Goal: Book appointment/travel/reservation

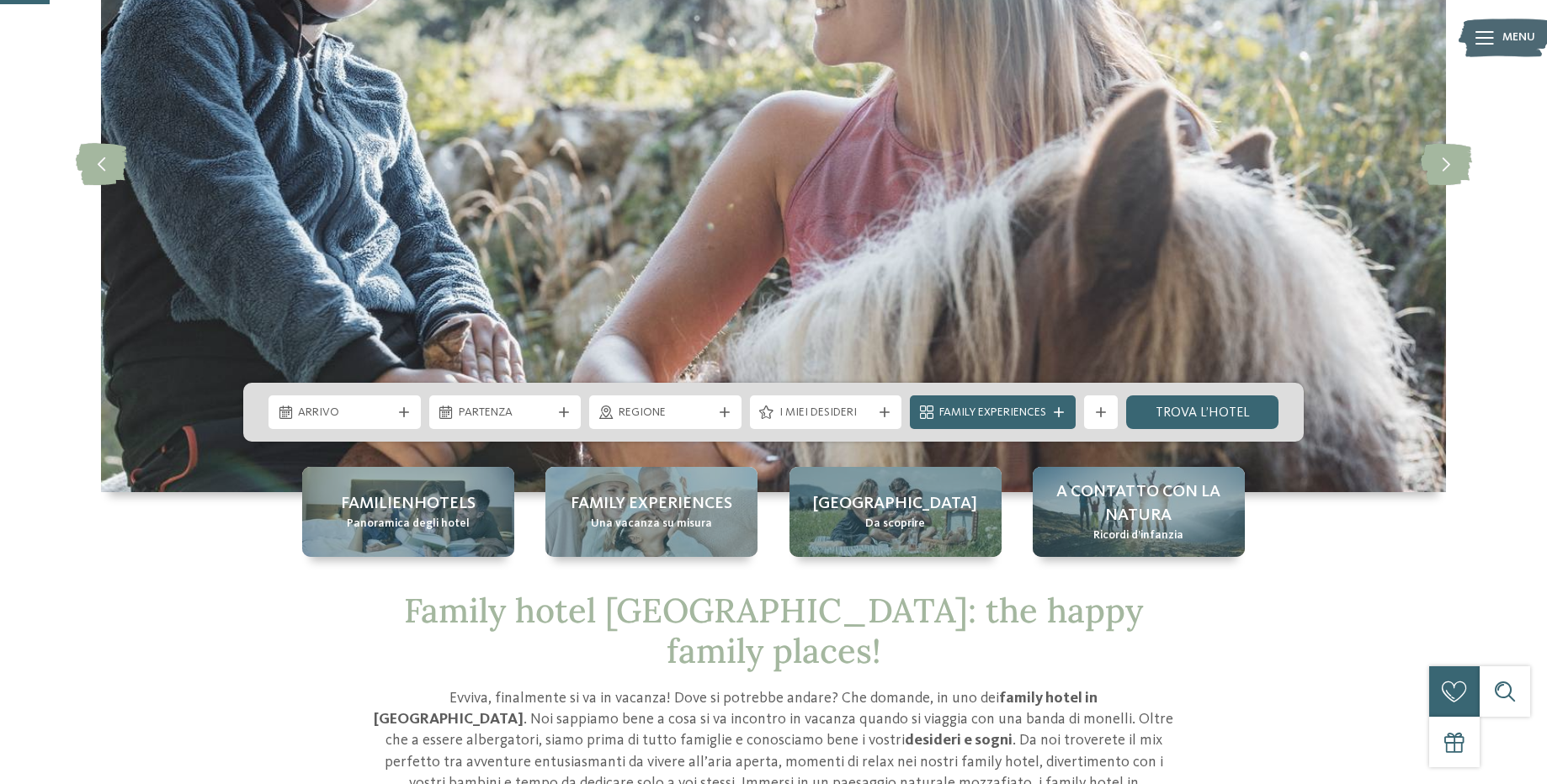
scroll to position [254, 0]
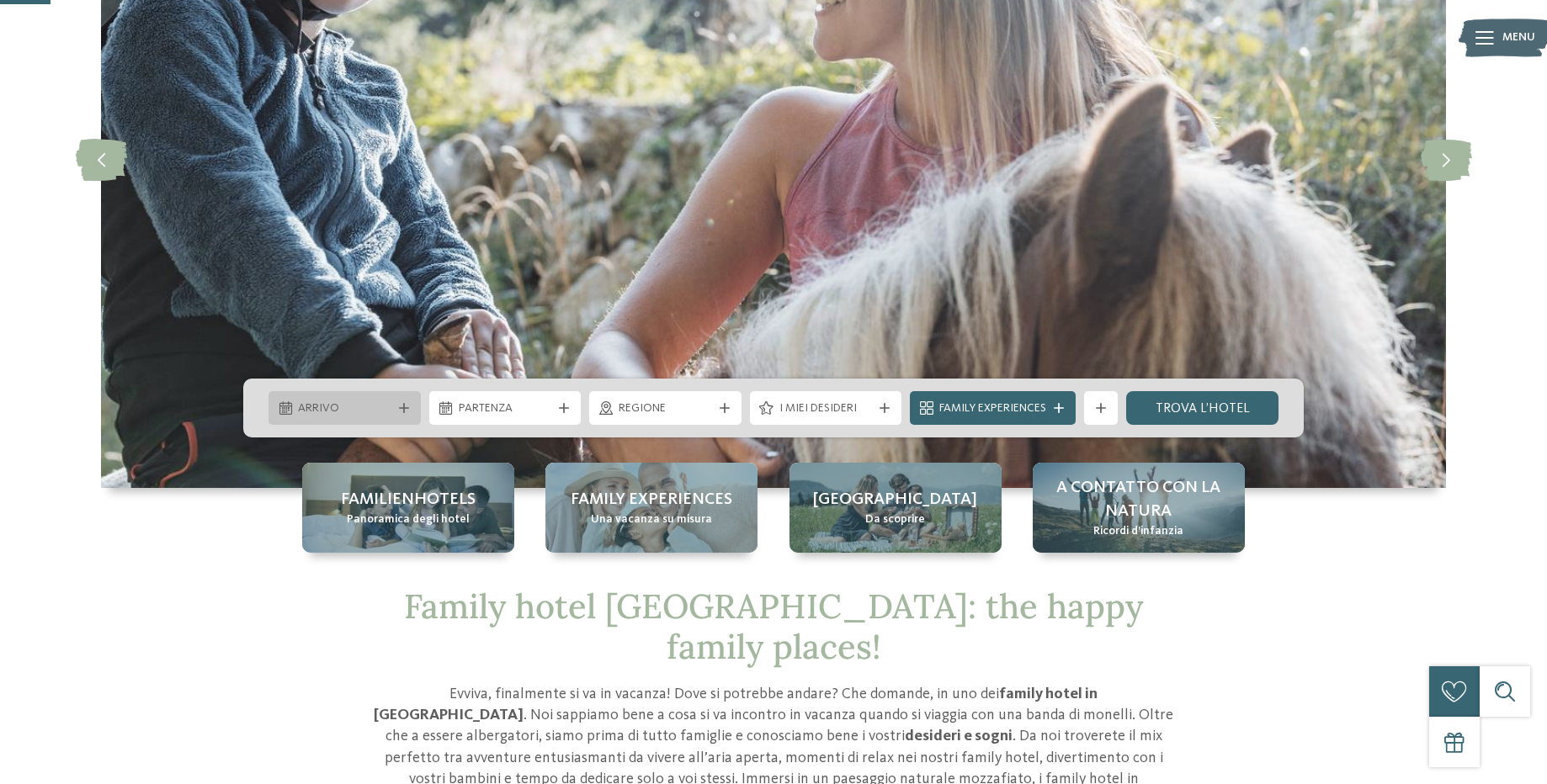
click at [376, 405] on span "Arrivo" at bounding box center [345, 409] width 93 height 17
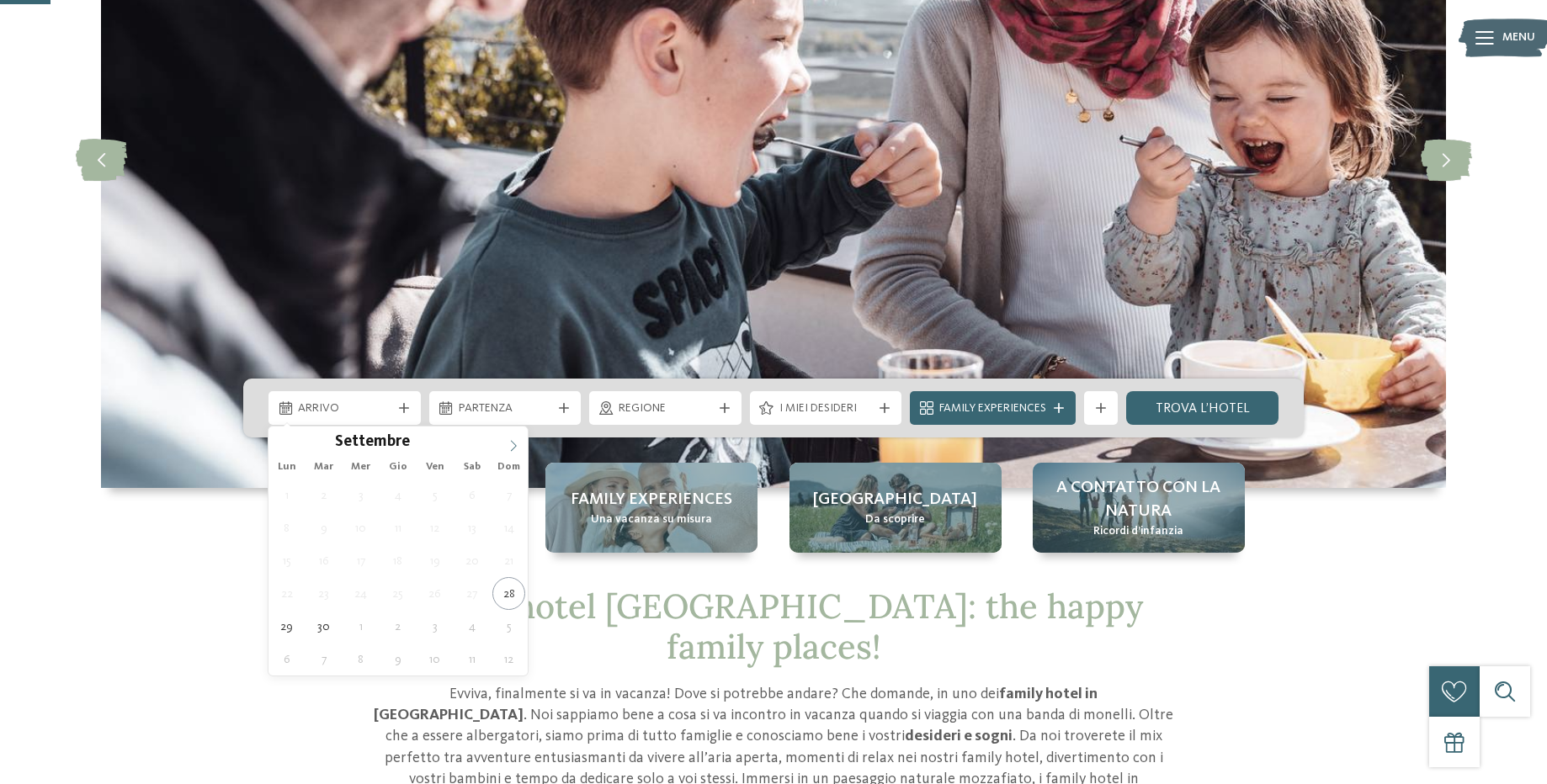
click at [512, 450] on icon at bounding box center [514, 446] width 6 height 11
type input "****"
click at [512, 450] on icon at bounding box center [514, 446] width 6 height 11
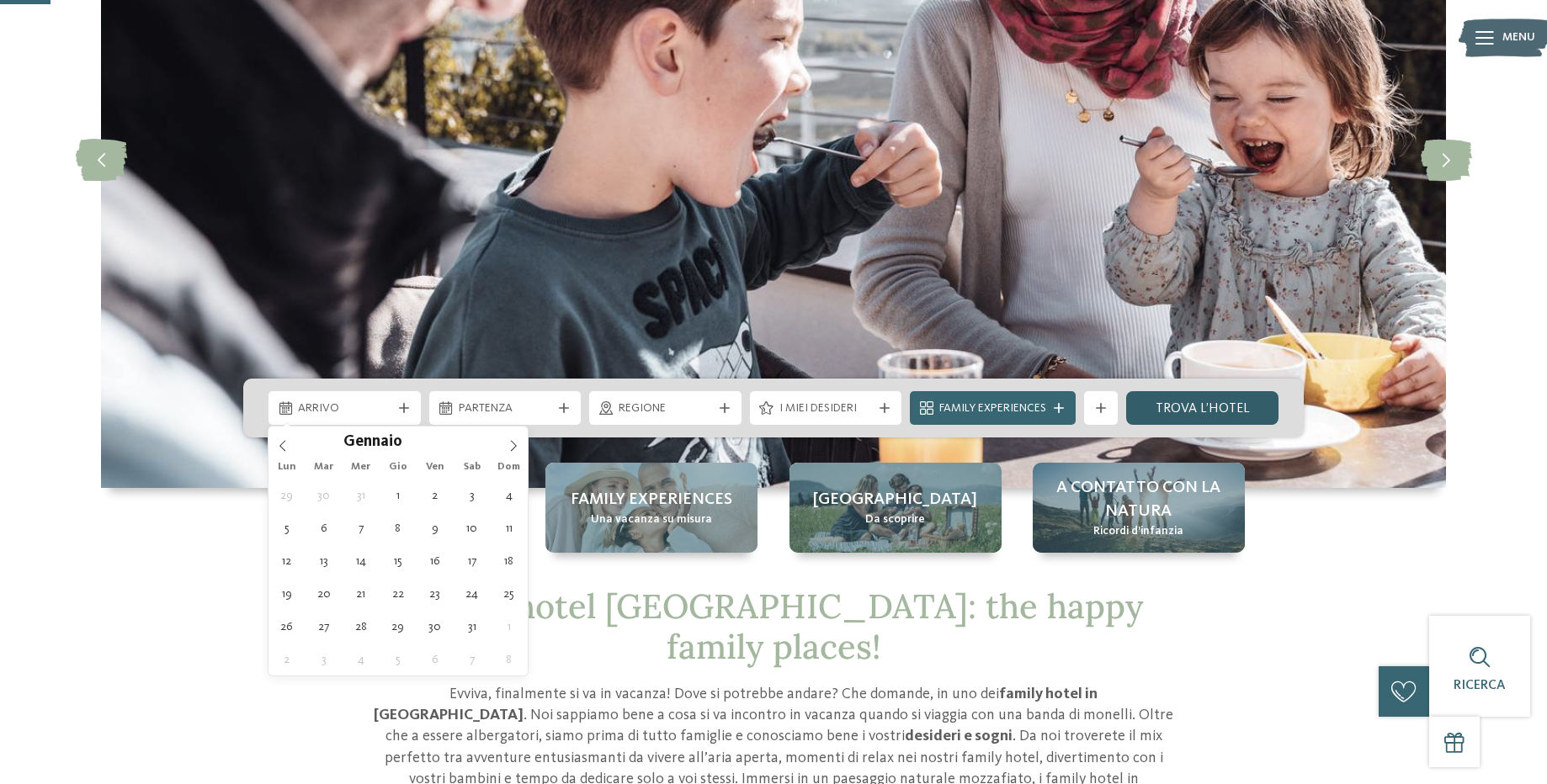
click at [1176, 406] on link "trova l’hotel" at bounding box center [1202, 407] width 152 height 33
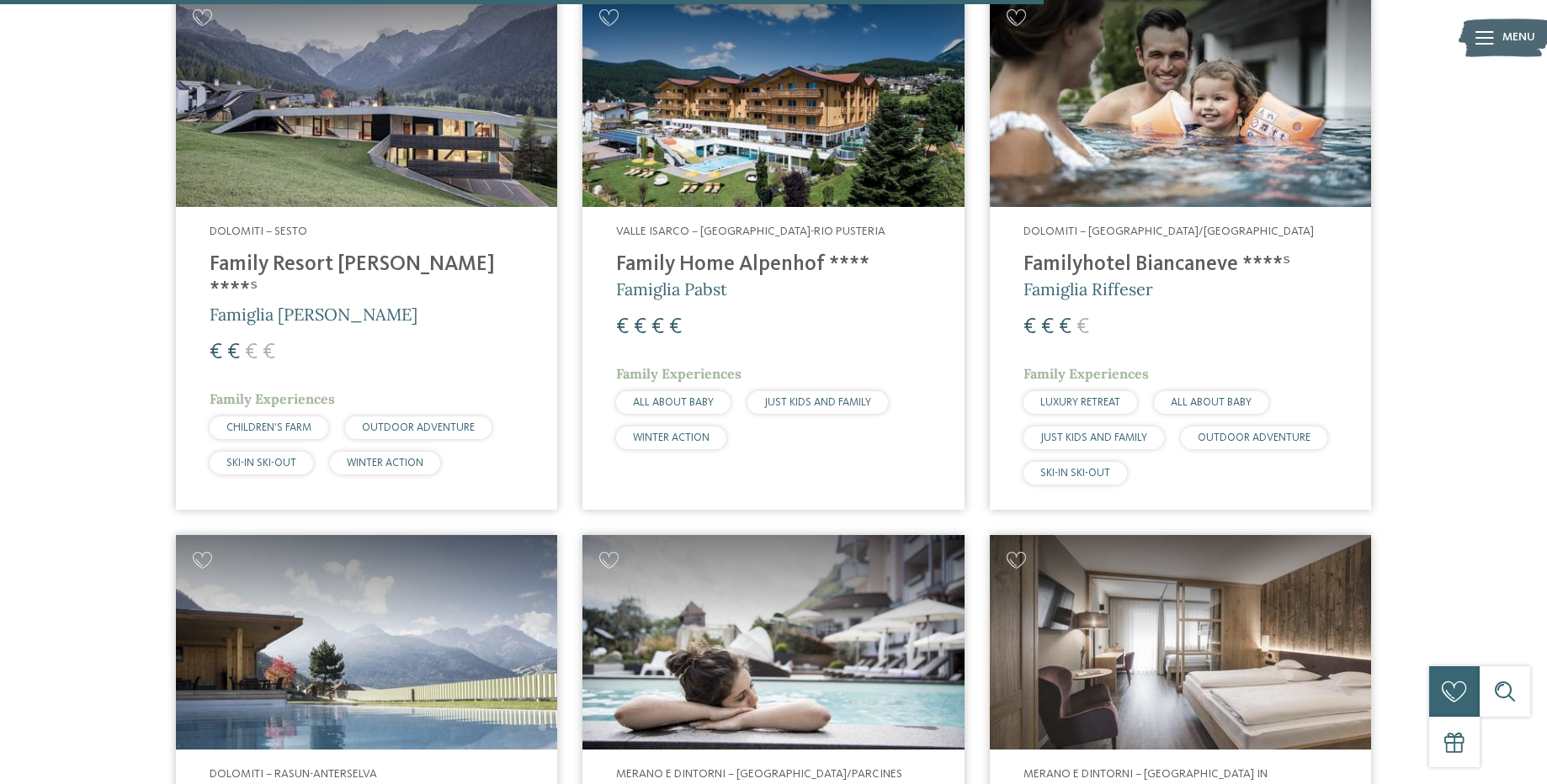
scroll to position [3879, 0]
